Goal: Download file/media

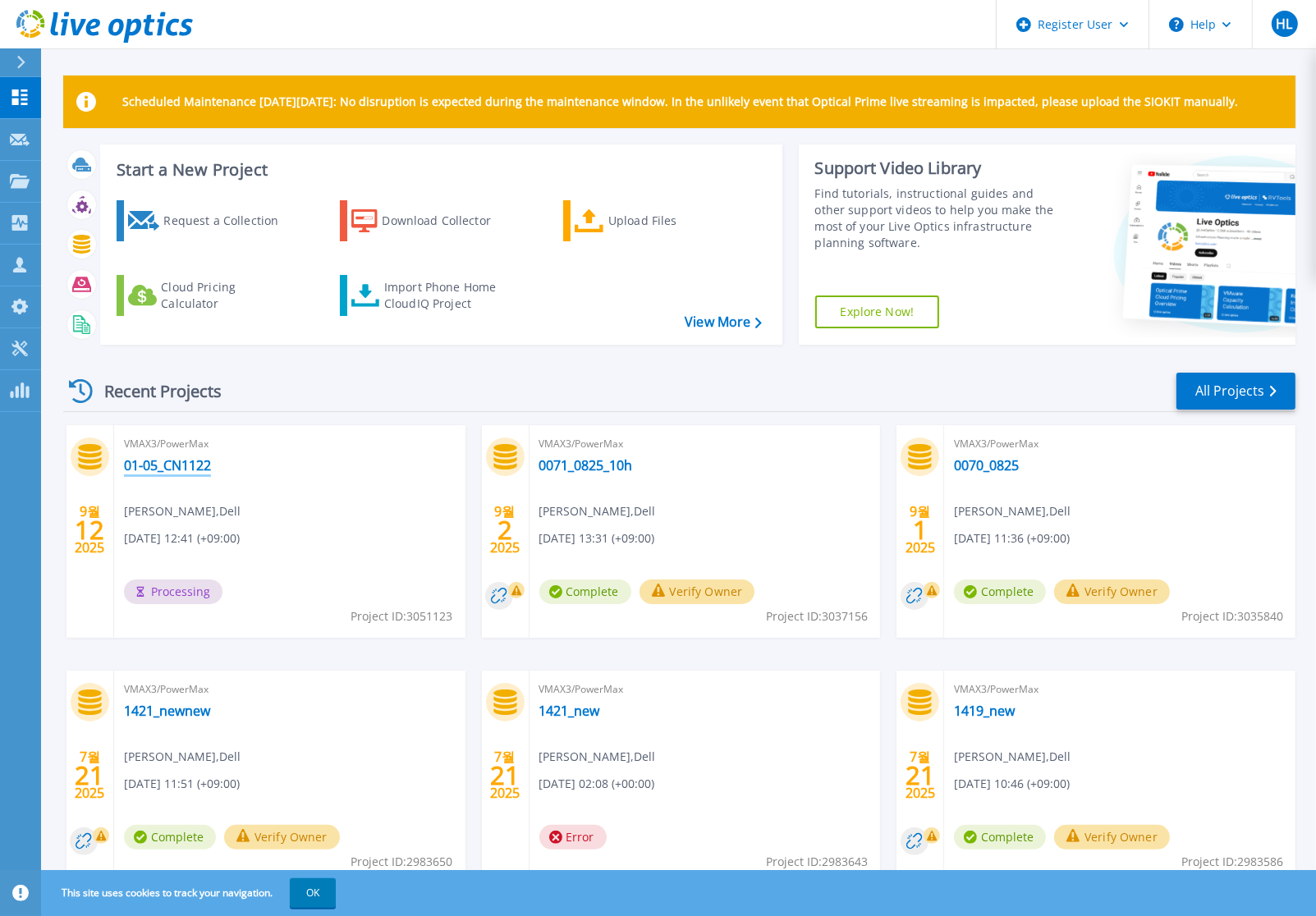
click at [198, 463] on link "01-05_CN1122" at bounding box center [167, 465] width 87 height 16
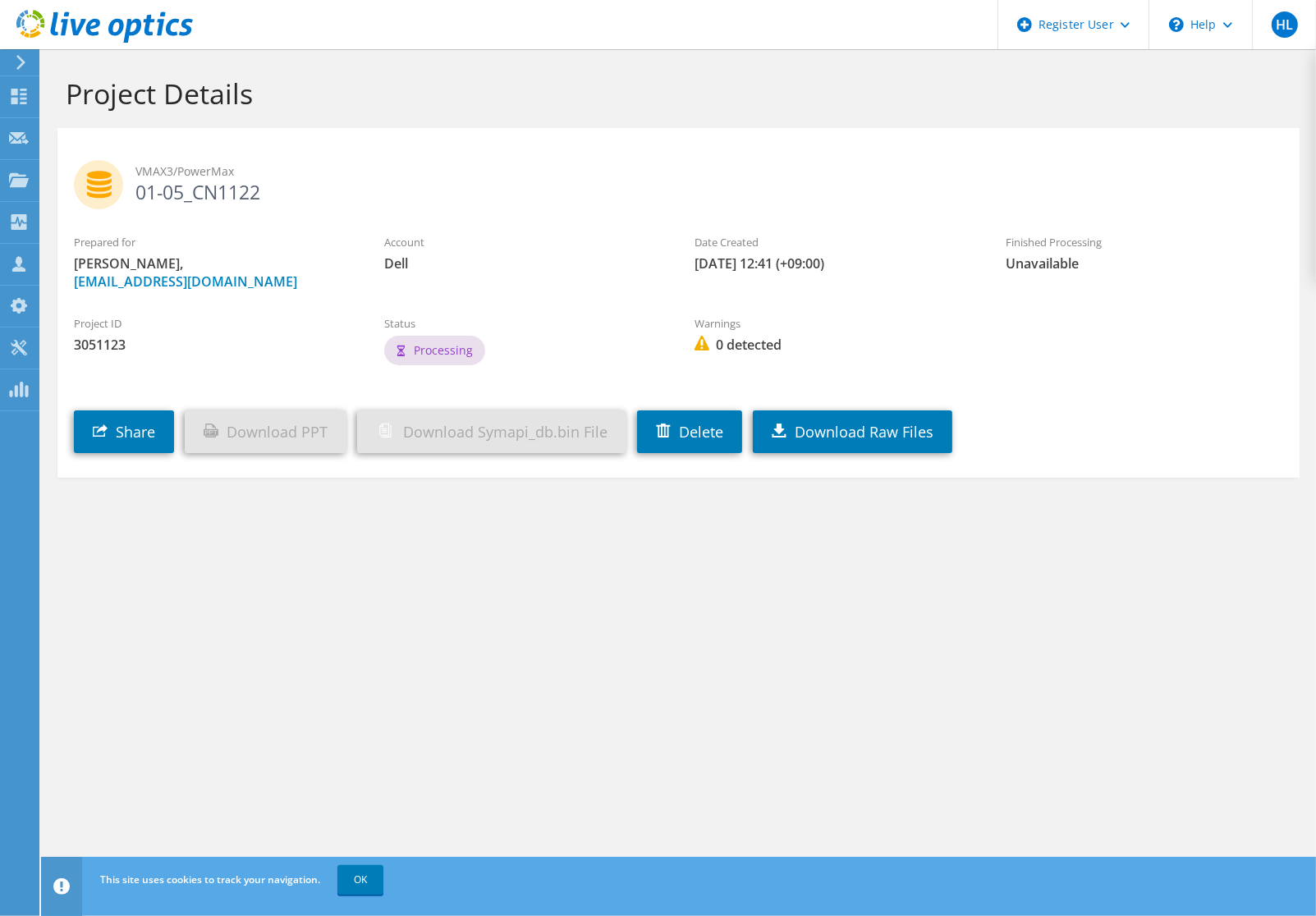
click at [371, 539] on section "Project Details VMAX3/PowerMax 01-05_CN1122 Prepared for Hyunseok Lee, Hyunseok…" at bounding box center [678, 313] width 1275 height 527
click at [793, 636] on div "Project Details VMAX3/PowerMax 01-05_CN1122 Prepared for Hyunseok Lee, Hyunseok…" at bounding box center [678, 482] width 1275 height 866
click at [465, 425] on link "Download Symapi_db.bin File" at bounding box center [492, 431] width 269 height 42
drag, startPoint x: 121, startPoint y: 178, endPoint x: 154, endPoint y: 192, distance: 35.8
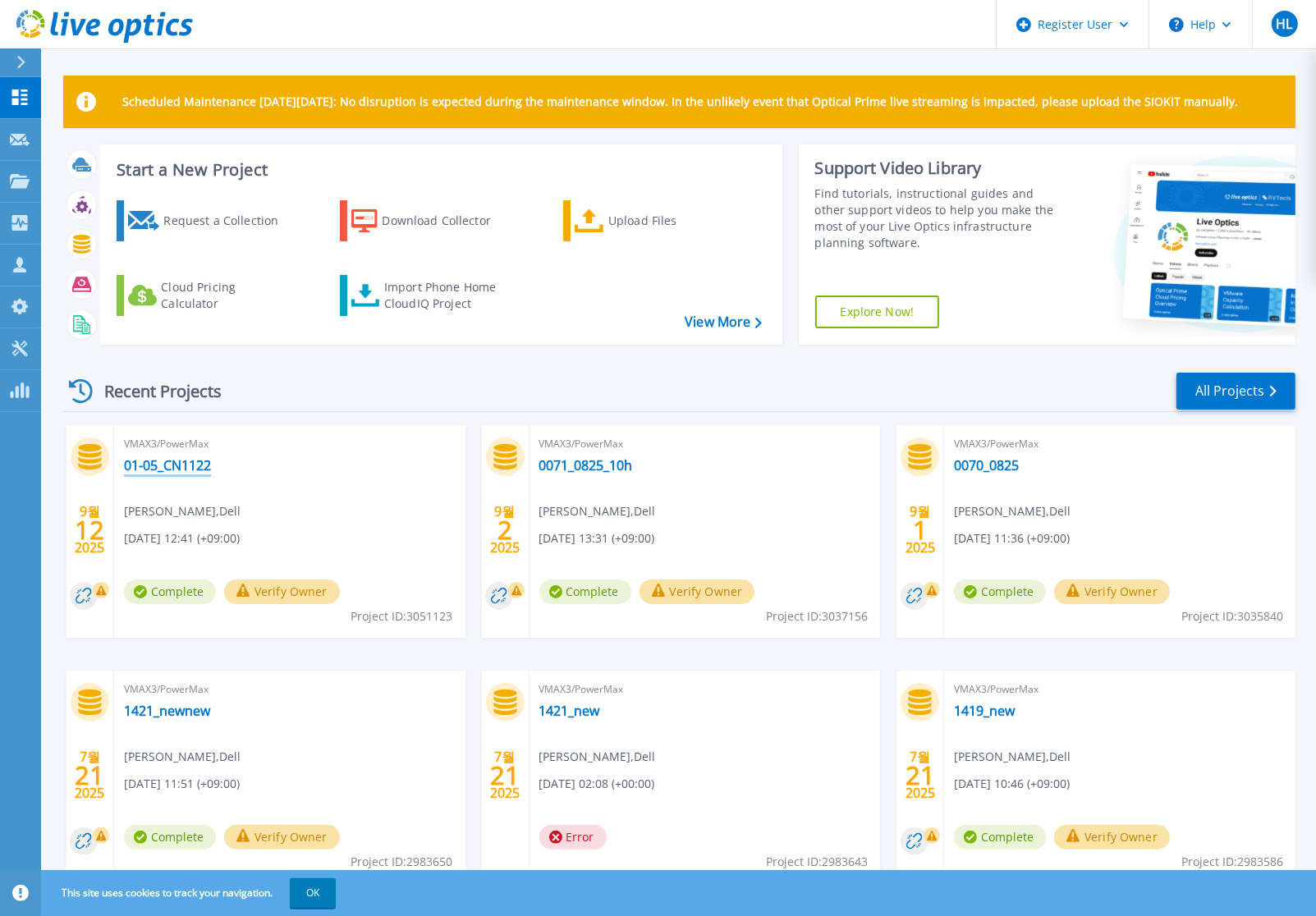
click at [186, 472] on link "01-05_CN1122" at bounding box center [167, 465] width 87 height 16
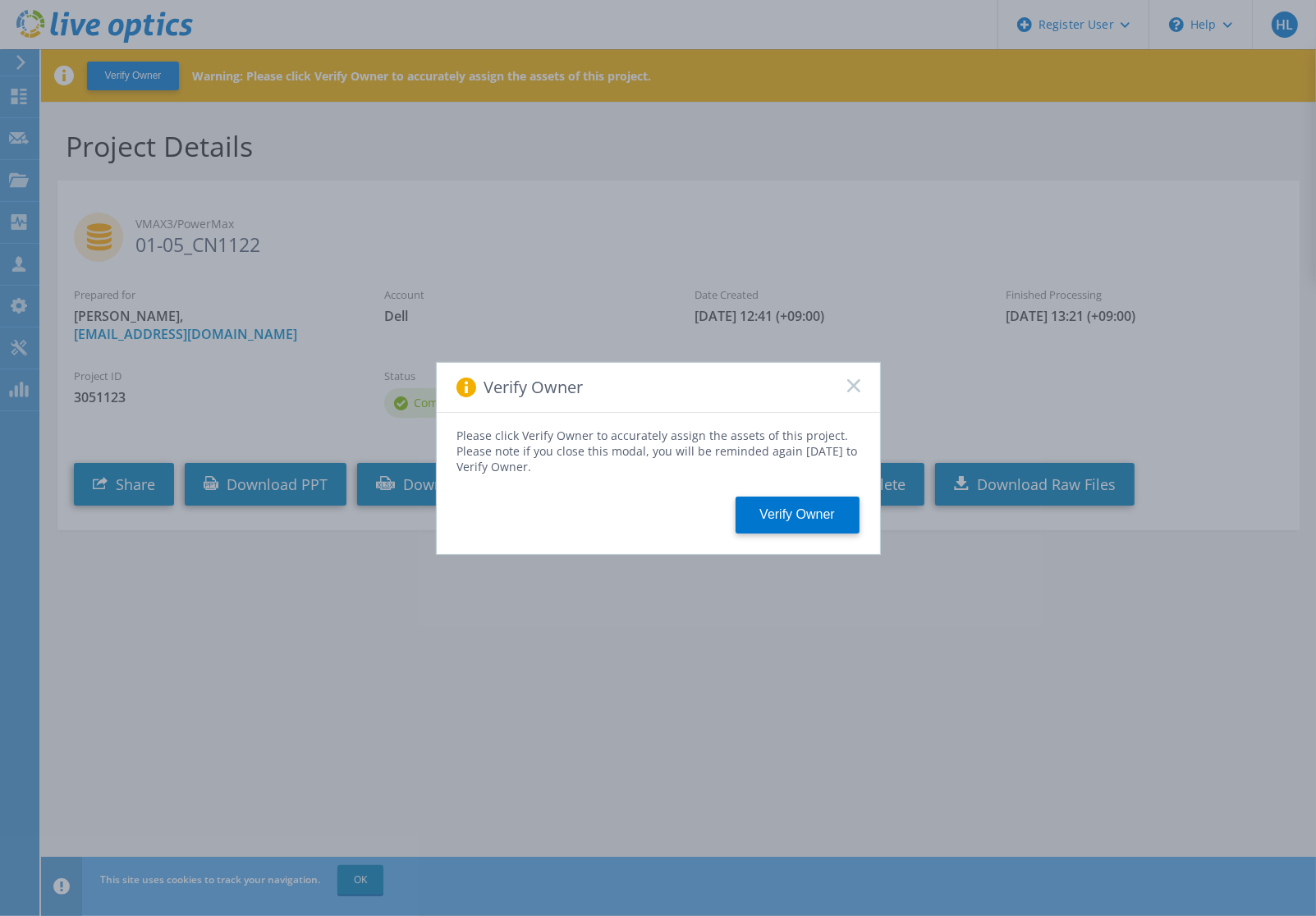
click at [851, 380] on icon at bounding box center [853, 386] width 14 height 14
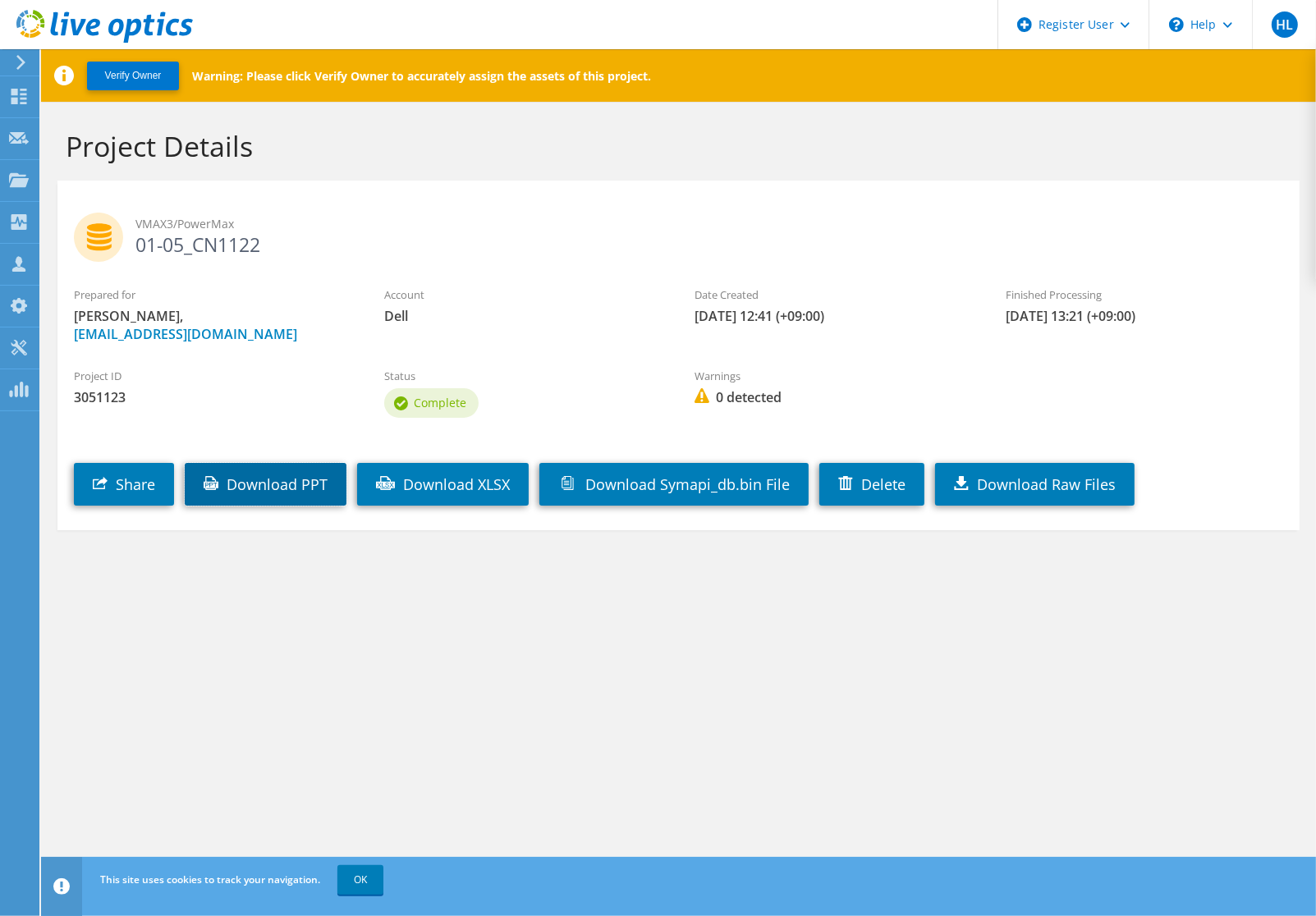
click at [291, 479] on link "Download PPT" at bounding box center [265, 483] width 162 height 42
